Goal: Entertainment & Leisure: Consume media (video, audio)

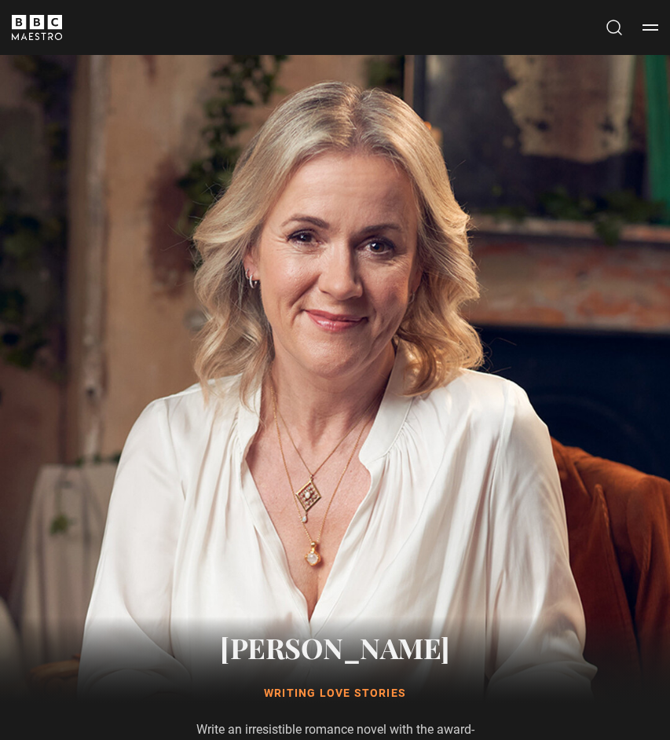
scroll to position [1020, 0]
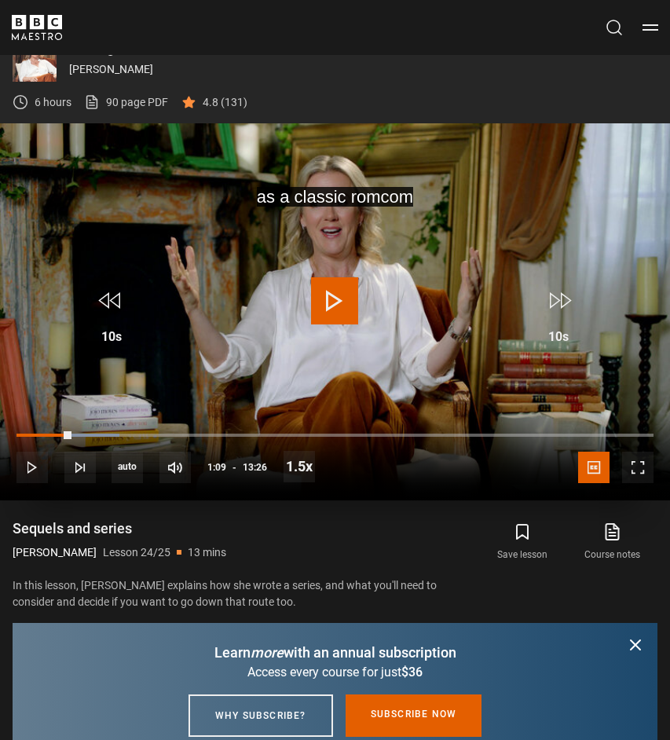
click at [358, 293] on span "Video Player" at bounding box center [334, 300] width 47 height 47
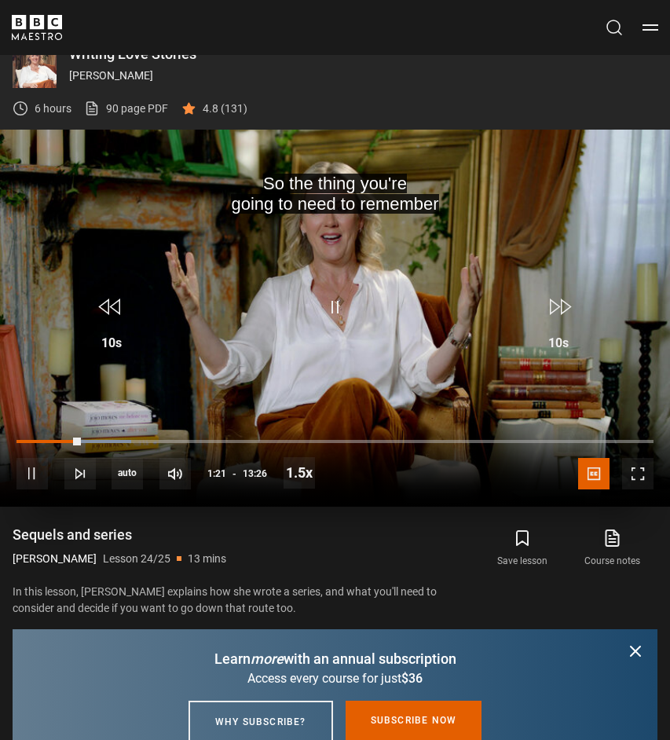
scroll to position [1012, 0]
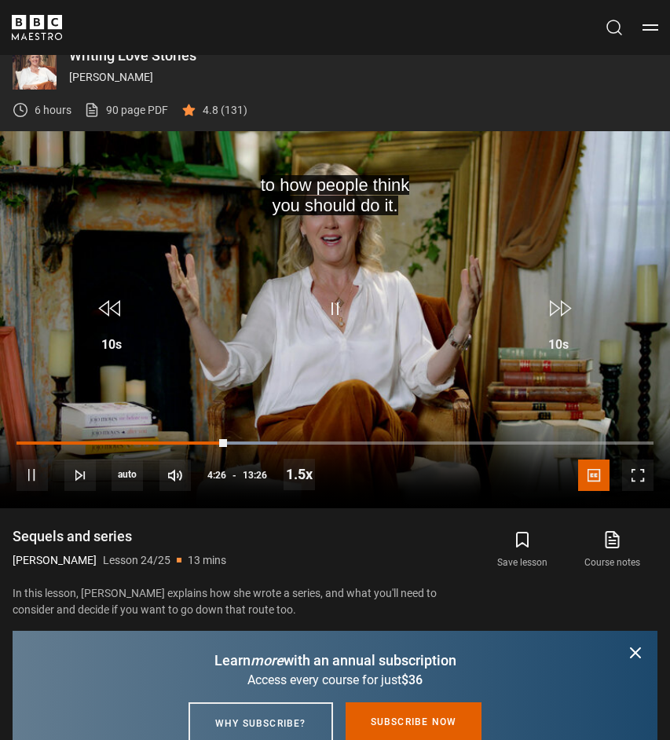
click at [324, 527] on div "Sequels and series [PERSON_NAME] Lesson 24/25 13 mins" at bounding box center [239, 550] width 453 height 46
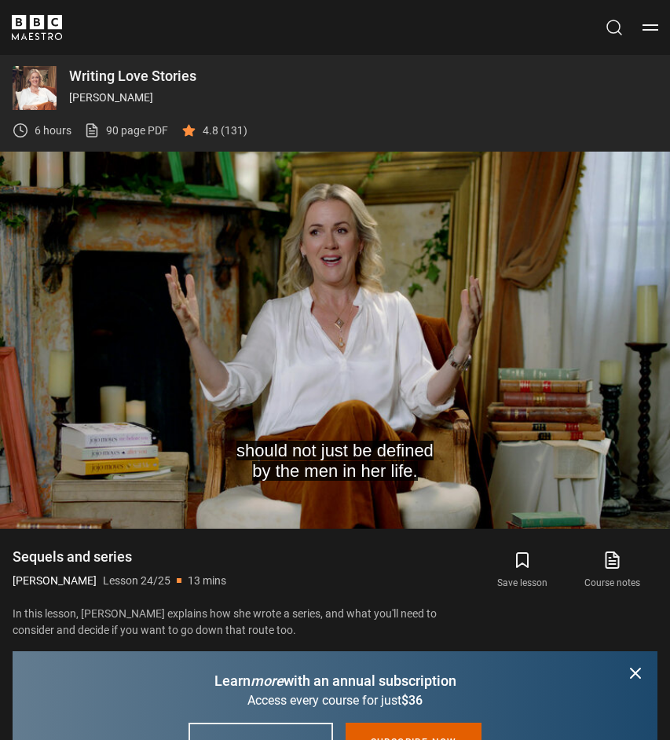
scroll to position [990, 0]
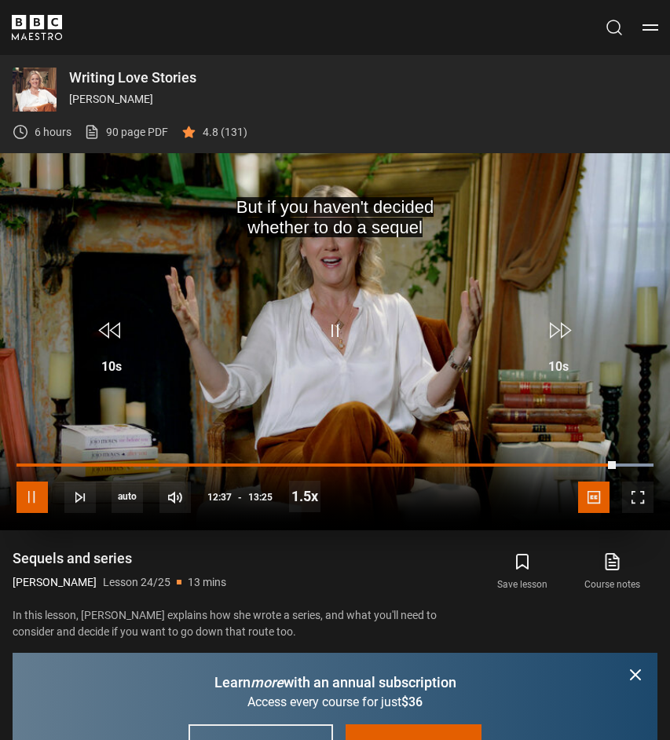
click at [32, 505] on span "Video Player" at bounding box center [32, 497] width 31 height 31
click at [328, 331] on span "Video Player" at bounding box center [334, 330] width 47 height 47
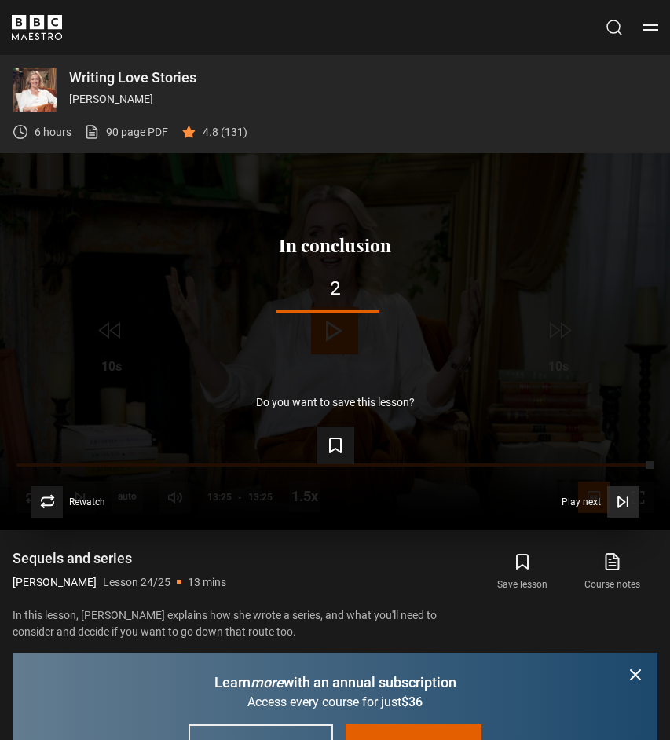
click at [609, 511] on span "Video Player" at bounding box center [623, 502] width 31 height 31
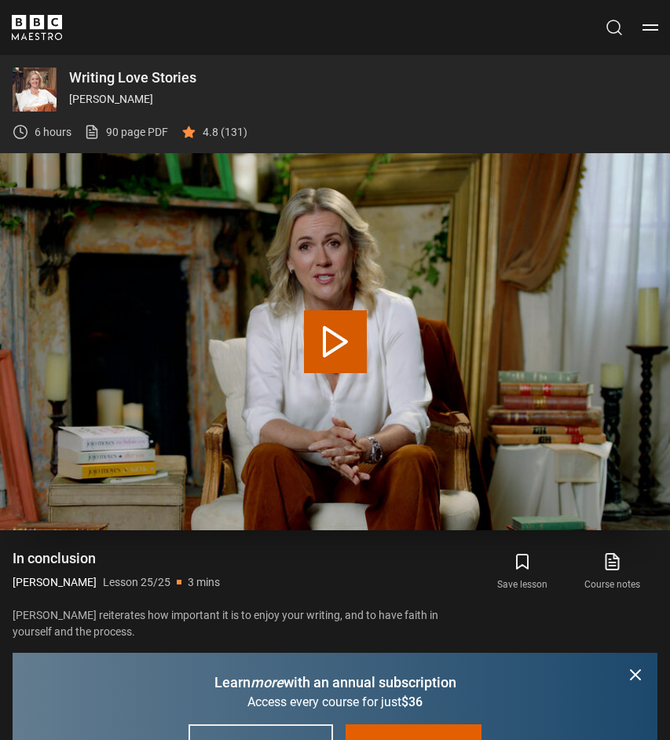
scroll to position [1020, 0]
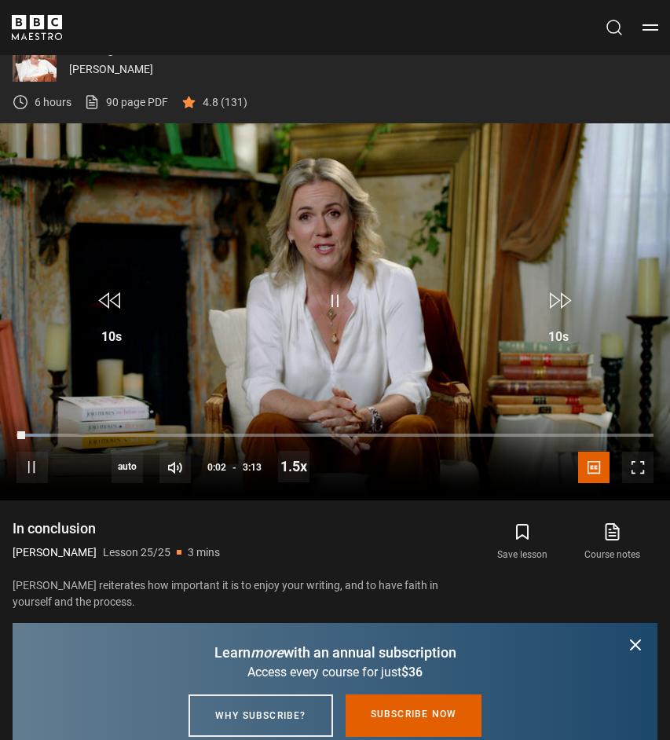
click at [637, 645] on icon "submit" at bounding box center [635, 645] width 9 height 9
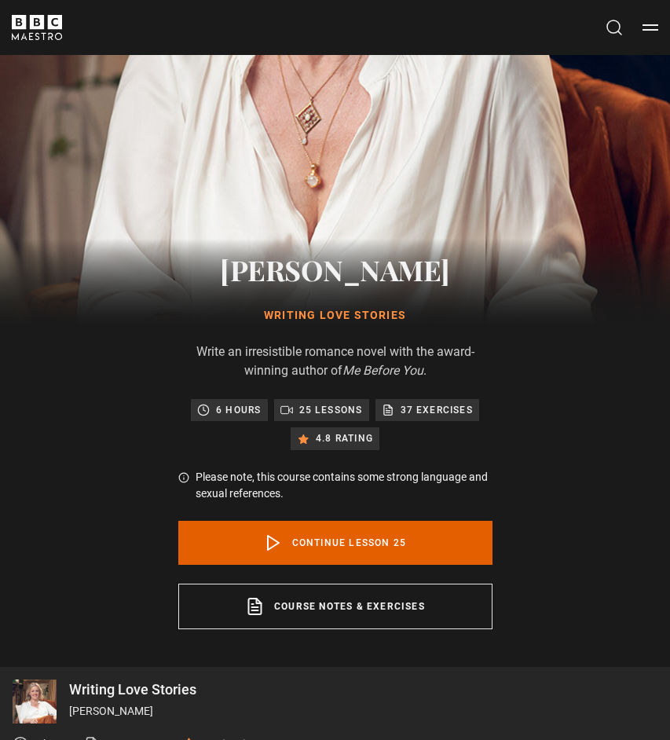
scroll to position [451, 0]
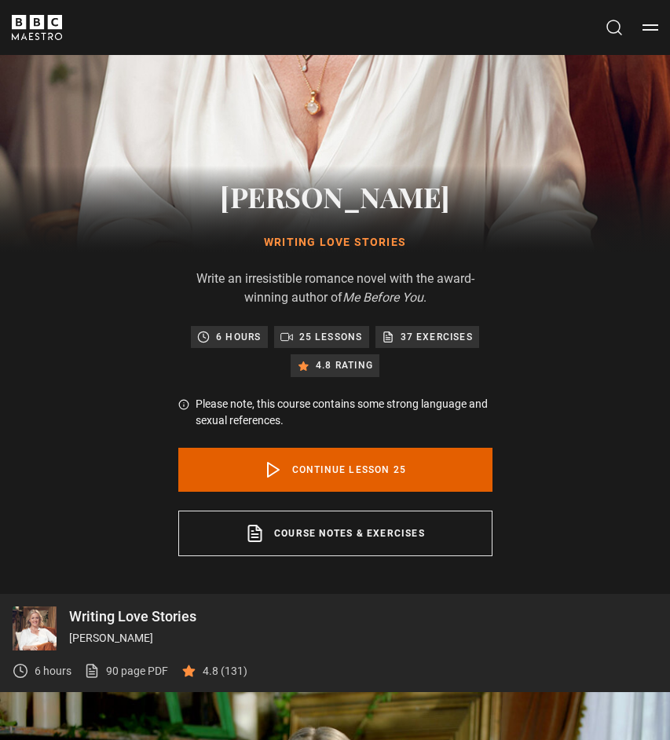
click at [307, 368] on icon at bounding box center [303, 366] width 13 height 13
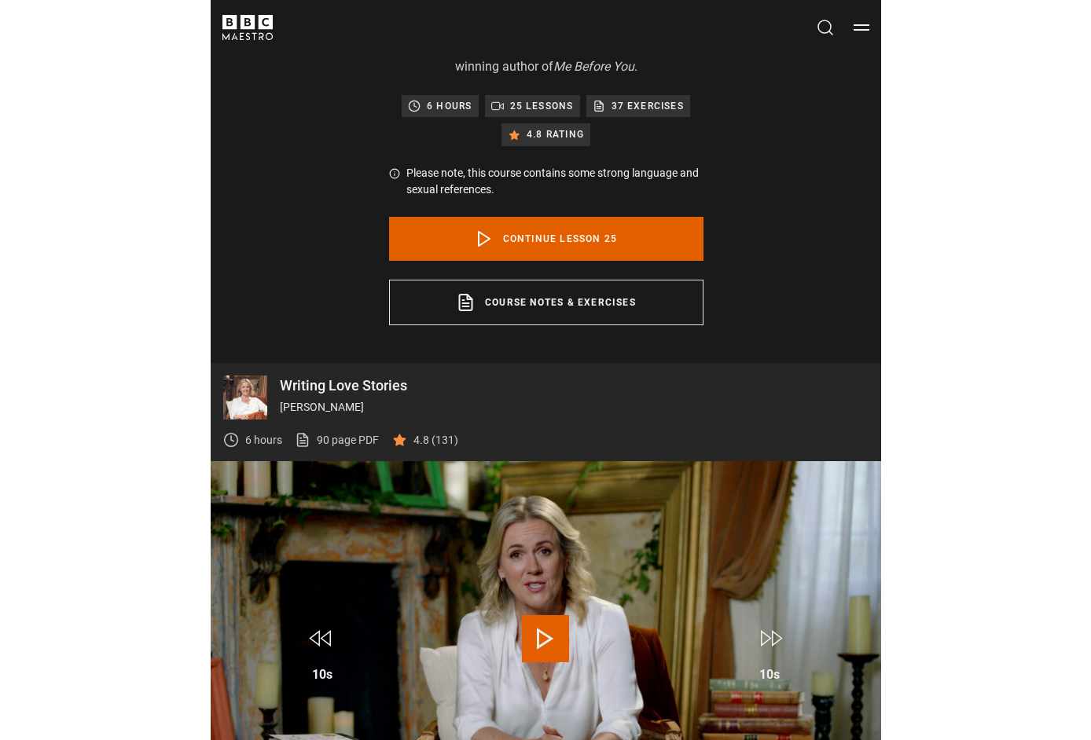
scroll to position [686, 0]
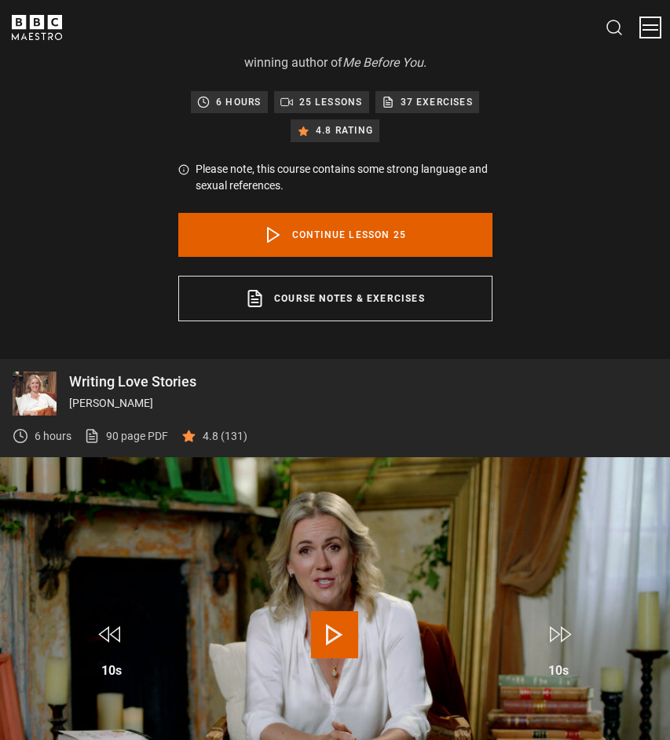
click at [653, 26] on button "Menu" at bounding box center [651, 28] width 16 height 16
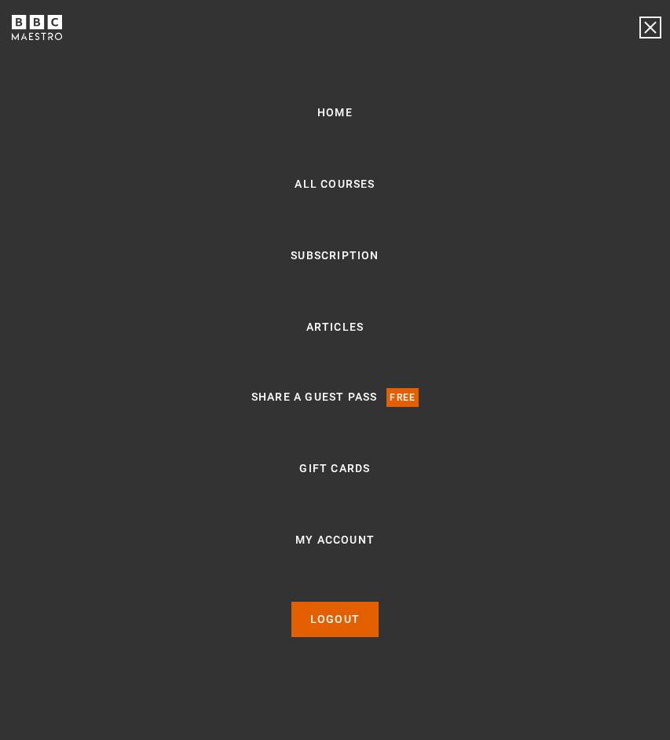
click at [653, 26] on button "Menu" at bounding box center [651, 28] width 16 height 16
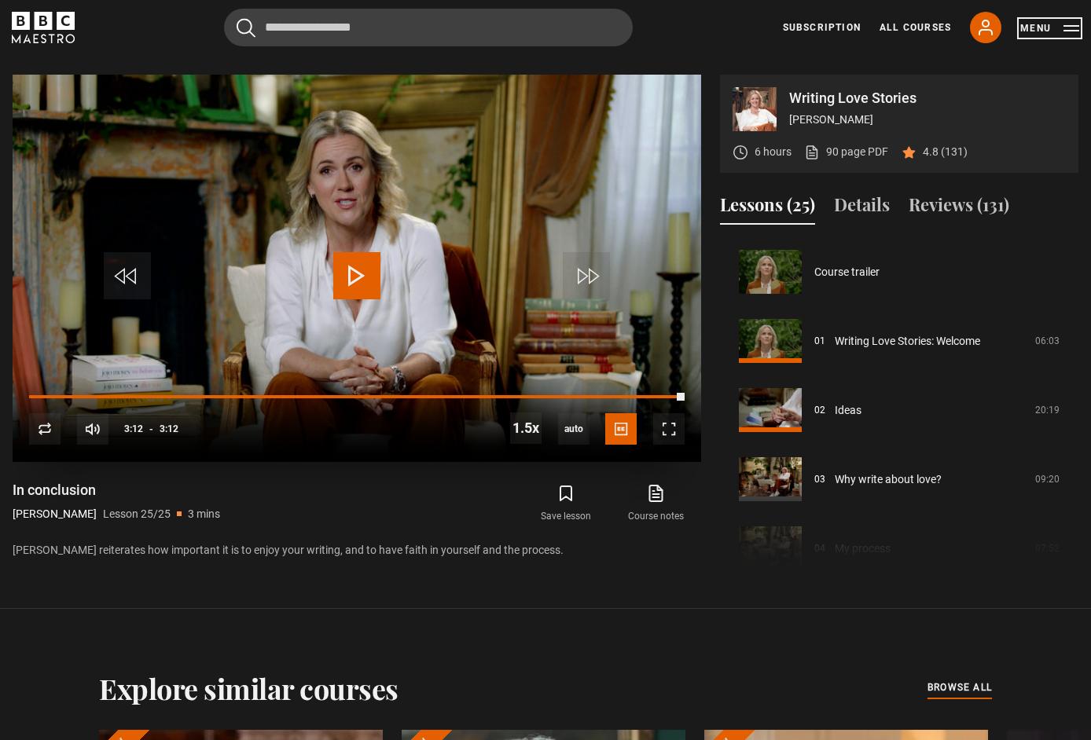
scroll to position [730, 0]
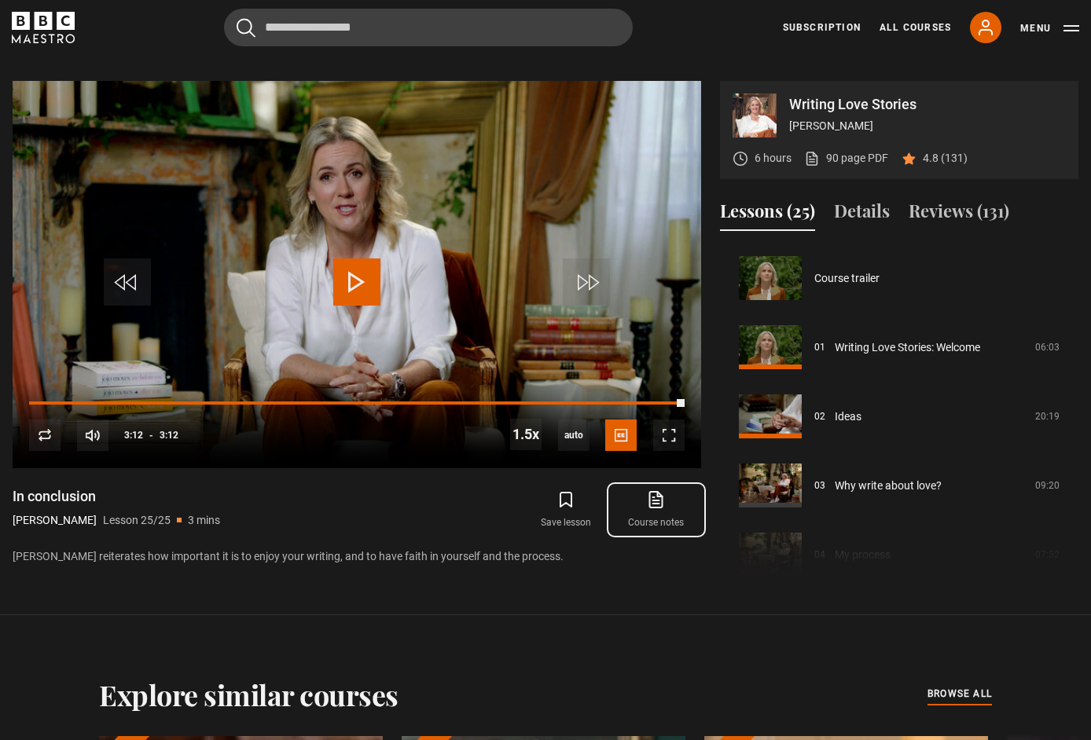
click at [641, 509] on link "Course notes opens in new tab" at bounding box center [657, 510] width 90 height 46
